Goal: Task Accomplishment & Management: Manage account settings

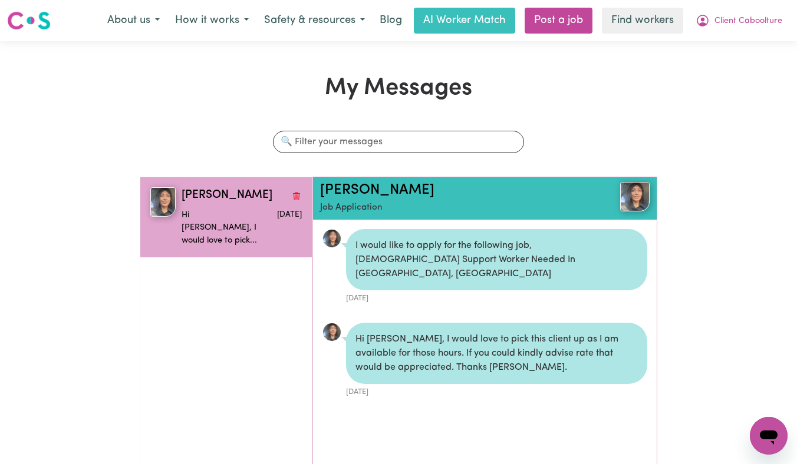
scroll to position [7, 0]
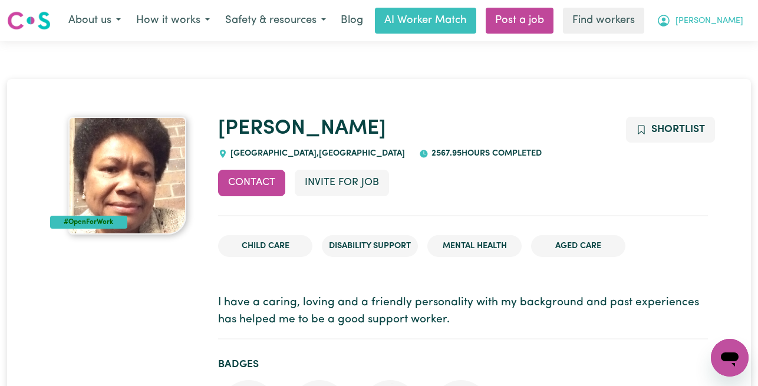
click at [737, 19] on span "[PERSON_NAME]" at bounding box center [709, 21] width 68 height 13
click at [690, 71] on link "Logout" at bounding box center [703, 68] width 93 height 22
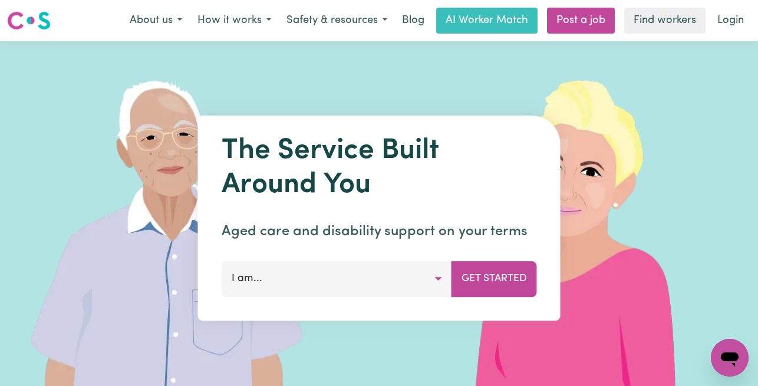
click at [741, 7] on div "Menu About us How it works Safety & resources Blog AI Worker Match Post a job F…" at bounding box center [379, 20] width 758 height 27
click at [736, 14] on link "Login" at bounding box center [730, 21] width 41 height 26
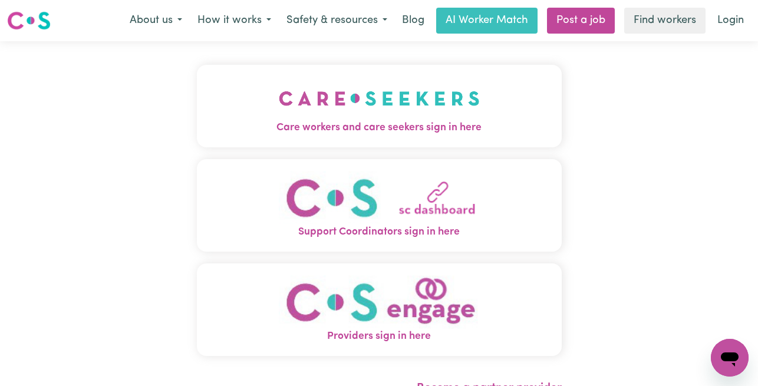
click at [416, 85] on img "Care workers and care seekers sign in here" at bounding box center [379, 99] width 201 height 44
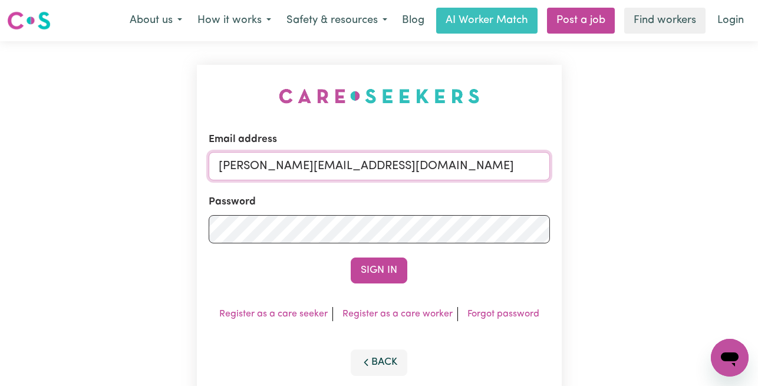
drag, startPoint x: 491, startPoint y: 170, endPoint x: 335, endPoint y: 169, distance: 156.2
click at [335, 169] on input "[PERSON_NAME][EMAIL_ADDRESS][DOMAIN_NAME]" at bounding box center [379, 166] width 341 height 28
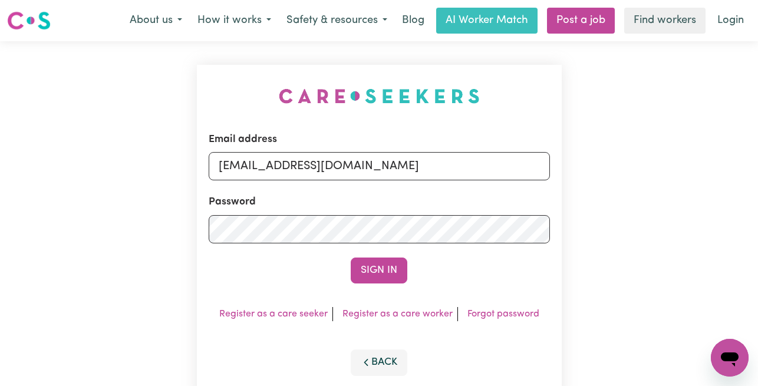
drag, startPoint x: 500, startPoint y: 164, endPoint x: 277, endPoint y: 167, distance: 223.4
click at [277, 167] on input "[EMAIL_ADDRESS][DOMAIN_NAME]" at bounding box center [379, 166] width 341 height 28
type input "[EMAIL_ADDRESS][DOMAIN_NAME]"
click at [351, 258] on button "Sign In" at bounding box center [379, 271] width 57 height 26
